Goal: Transaction & Acquisition: Subscribe to service/newsletter

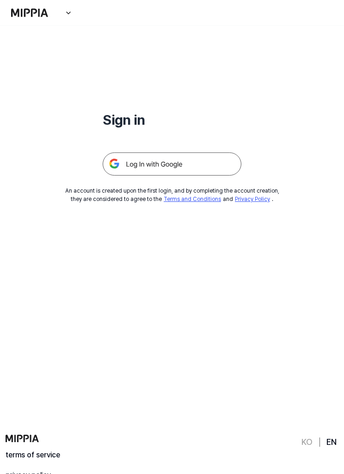
click at [207, 165] on img at bounding box center [172, 164] width 139 height 23
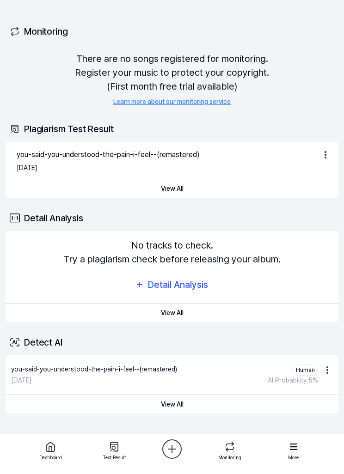
click at [188, 189] on button "View All" at bounding box center [172, 188] width 333 height 18
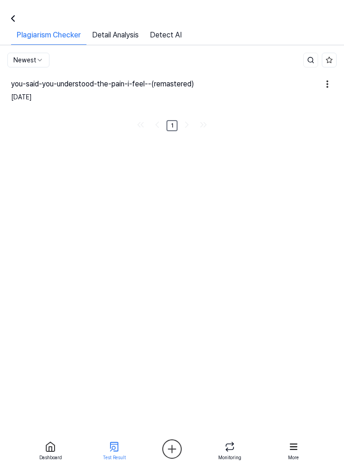
click at [212, 85] on div "you-said-you-understood-the-pain-i-feel--(remastered)" at bounding box center [164, 84] width 307 height 11
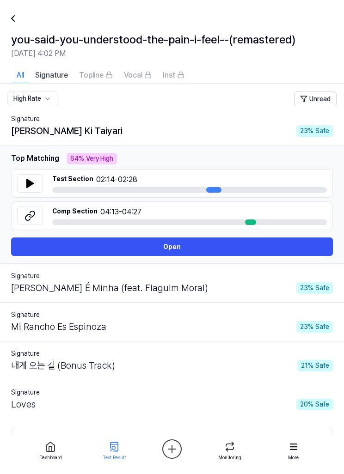
click at [103, 74] on span "Topline" at bounding box center [91, 75] width 25 height 11
click at [106, 78] on icon at bounding box center [108, 74] width 7 height 7
click at [146, 80] on div "Vocal" at bounding box center [138, 75] width 28 height 12
click at [179, 75] on icon at bounding box center [180, 74] width 7 height 7
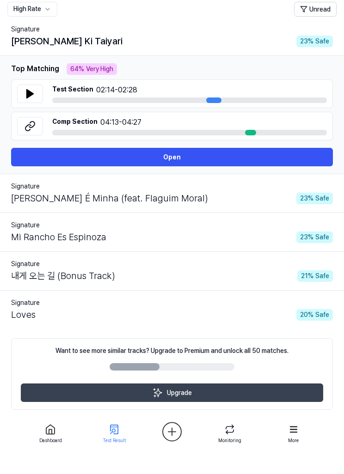
scroll to position [72, 0]
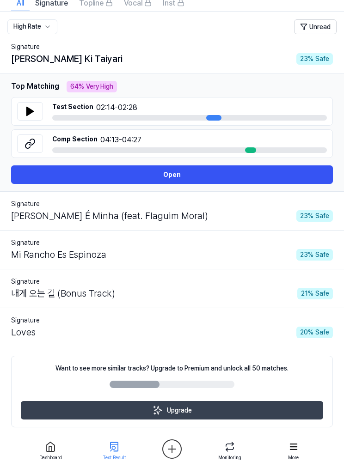
click at [248, 414] on button "Upgrade" at bounding box center [172, 410] width 302 height 18
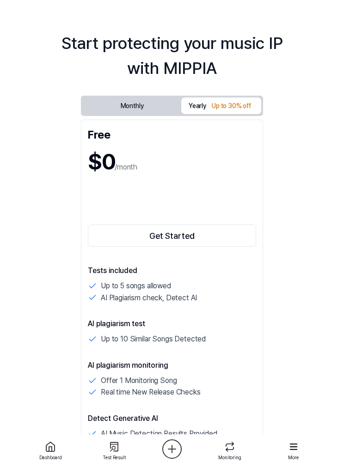
scroll to position [5, 0]
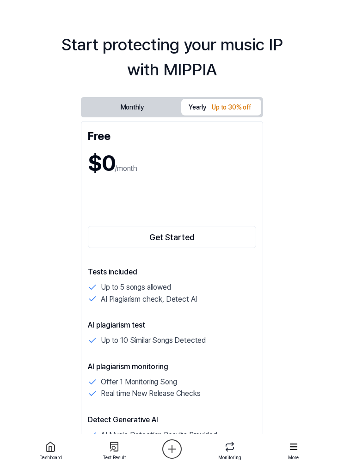
click at [160, 107] on button "Monthly" at bounding box center [132, 107] width 98 height 17
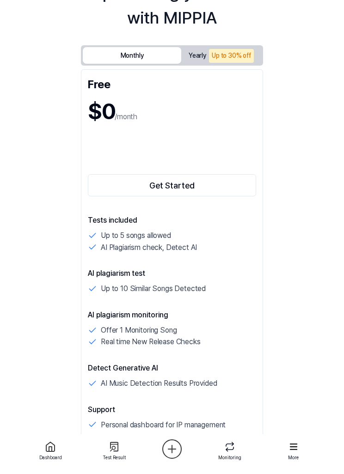
scroll to position [0, 0]
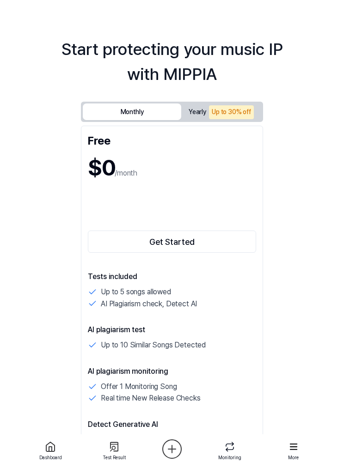
click at [223, 104] on button "Yearly Up to 30% off" at bounding box center [221, 112] width 80 height 19
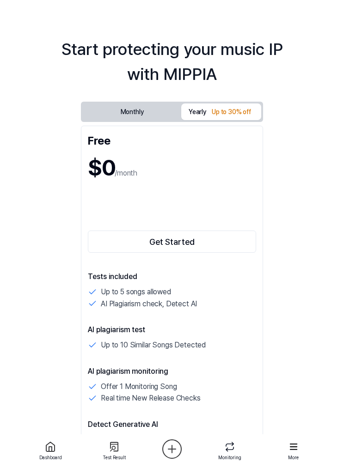
click at [172, 111] on button "Monthly" at bounding box center [132, 112] width 98 height 17
